Goal: Task Accomplishment & Management: Complete application form

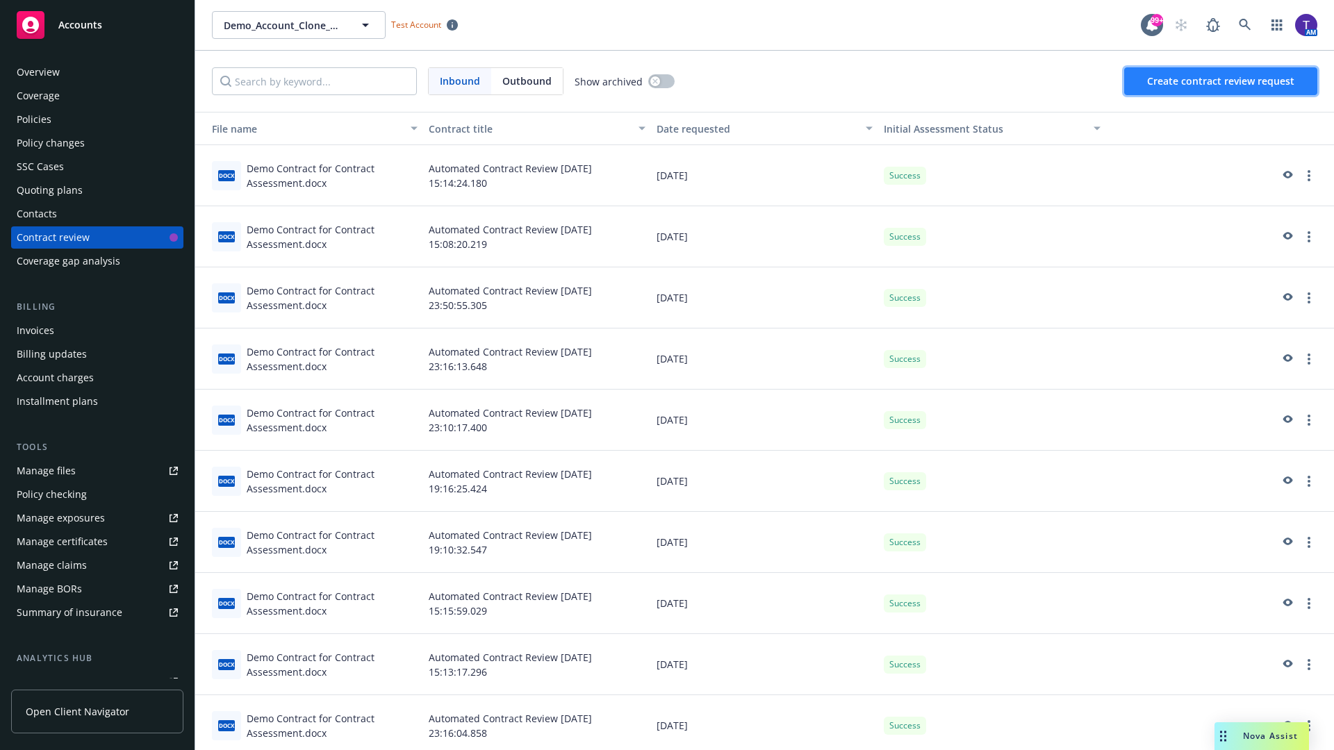
click at [1221, 81] on span "Create contract review request" at bounding box center [1220, 80] width 147 height 13
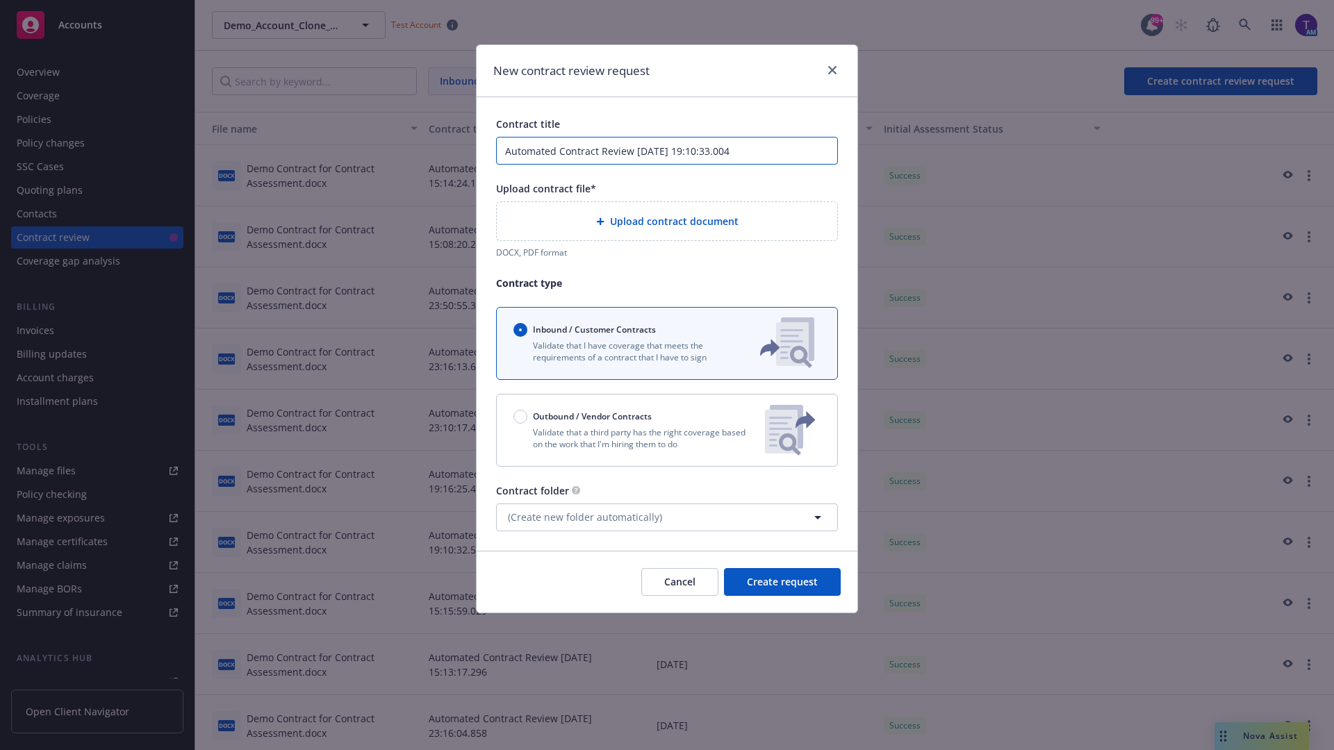
type input "Automated Contract Review [DATE] 19:10:33.004"
click at [667, 430] on p "Validate that a third party has the right coverage based on the work that I'm h…" at bounding box center [633, 439] width 240 height 24
radio input "false"
radio input "true"
click at [782, 588] on span "Create request" at bounding box center [782, 581] width 71 height 13
